Goal: Task Accomplishment & Management: Use online tool/utility

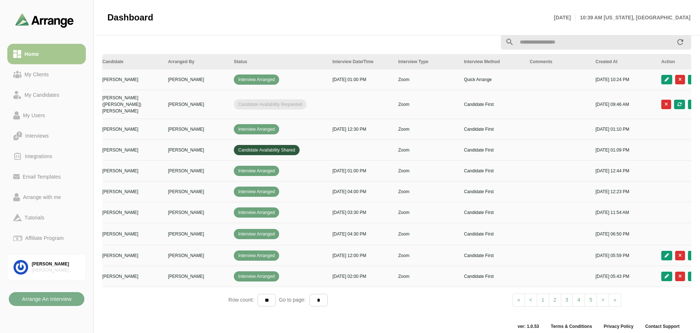
scroll to position [0, 98]
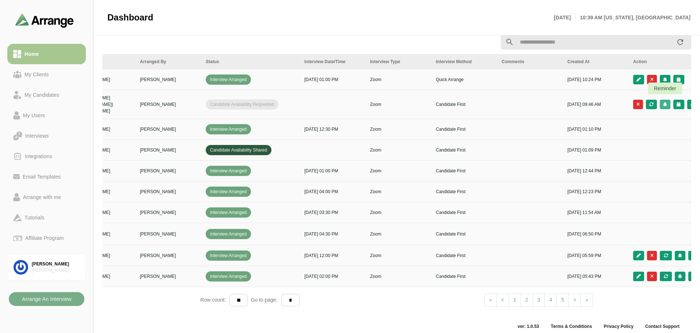
click at [664, 102] on icon "button" at bounding box center [665, 104] width 5 height 4
click at [643, 107] on div "Send reminder to candidate" at bounding box center [617, 106] width 73 height 9
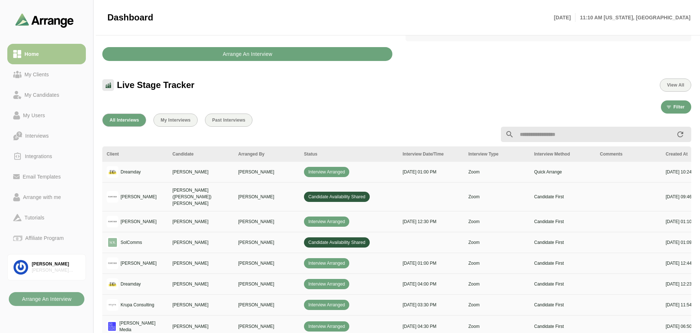
scroll to position [183, 0]
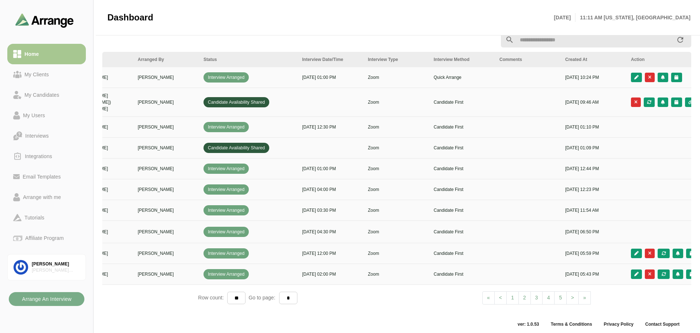
scroll to position [0, 109]
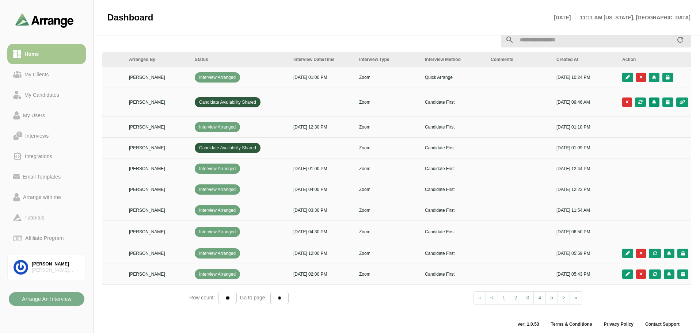
click at [655, 100] on icon "button" at bounding box center [654, 102] width 5 height 4
click at [628, 121] on div "Send reminder to client" at bounding box center [606, 118] width 73 height 9
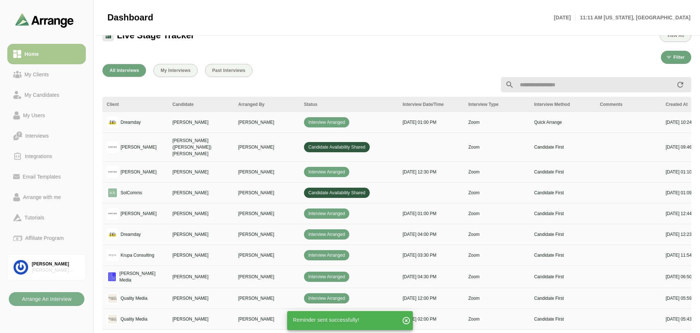
scroll to position [231, 0]
